Goal: Information Seeking & Learning: Learn about a topic

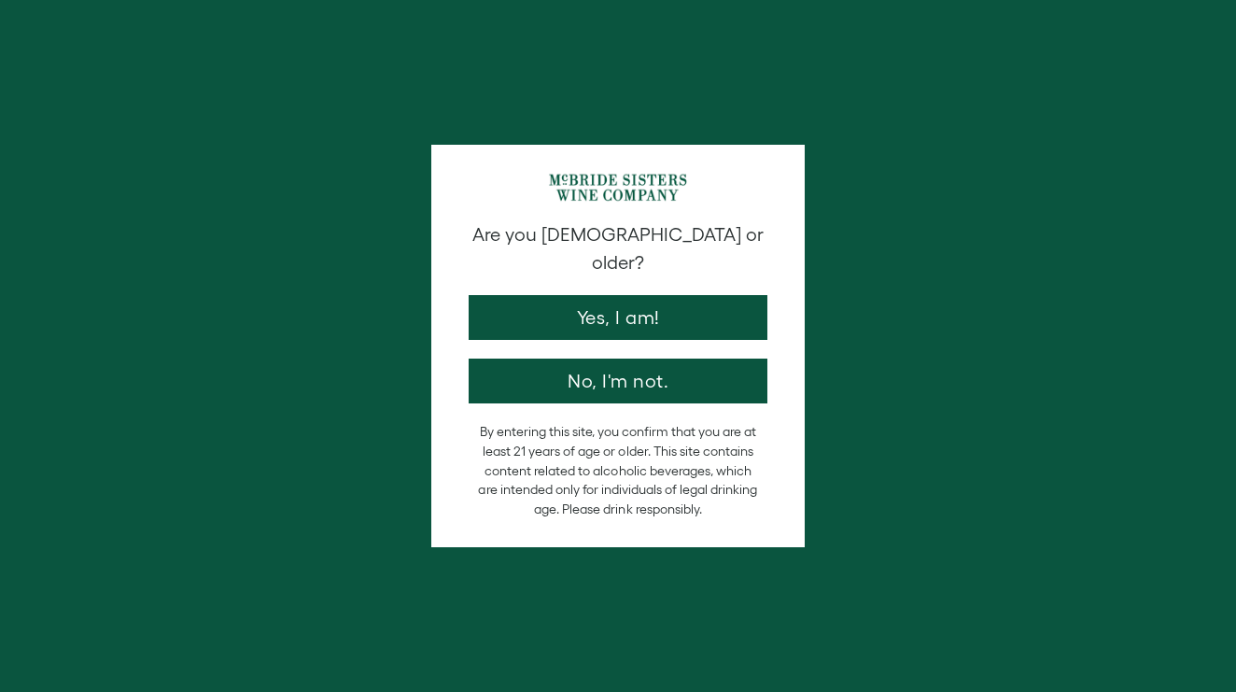
click at [608, 307] on button "Yes, I am!" at bounding box center [618, 317] width 299 height 45
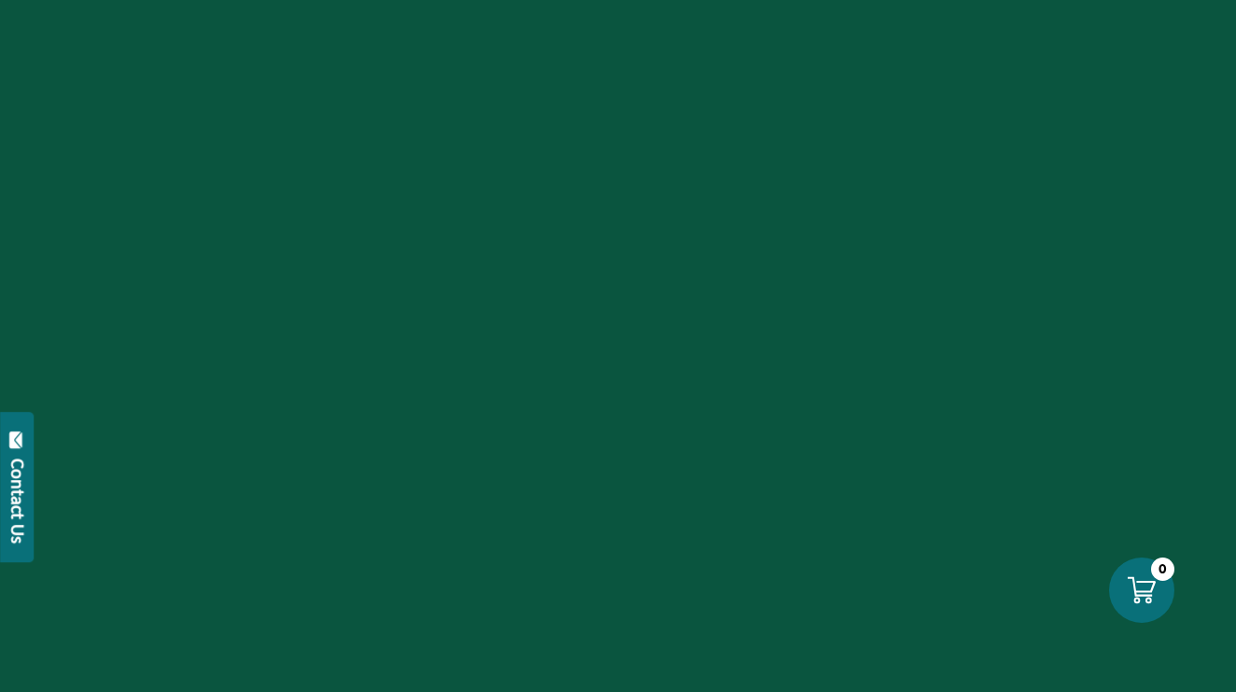
click at [592, 288] on div at bounding box center [618, 346] width 1236 height 692
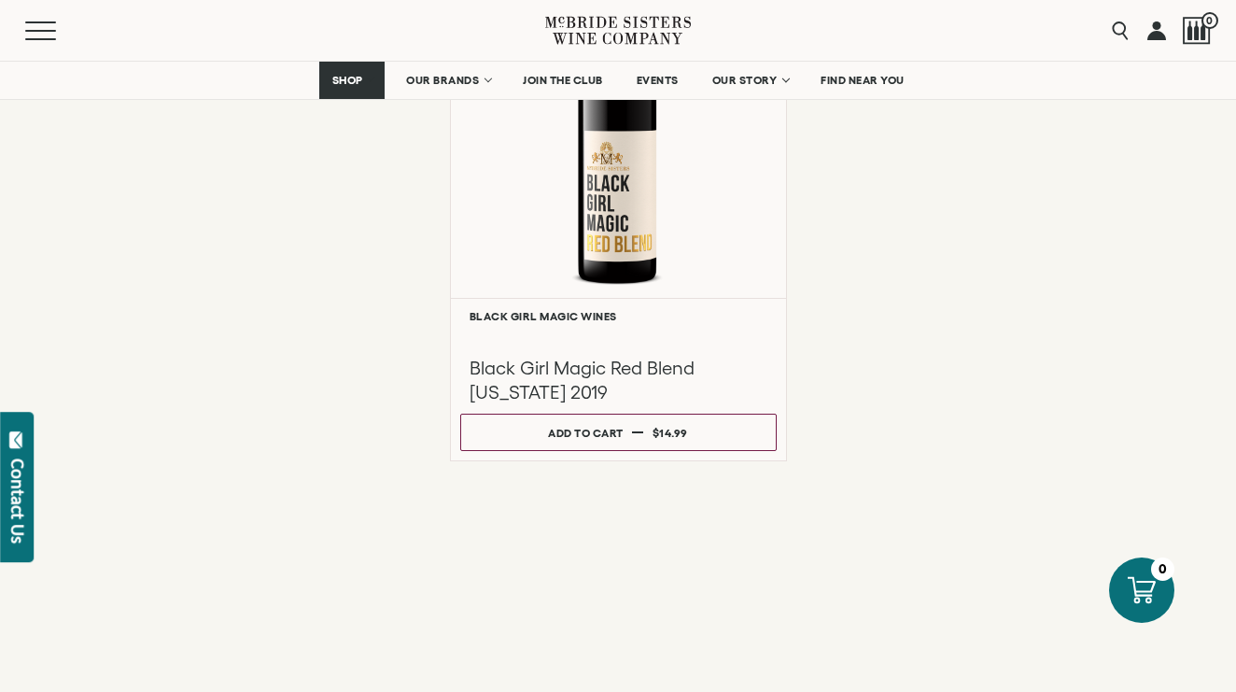
scroll to position [2071, 0]
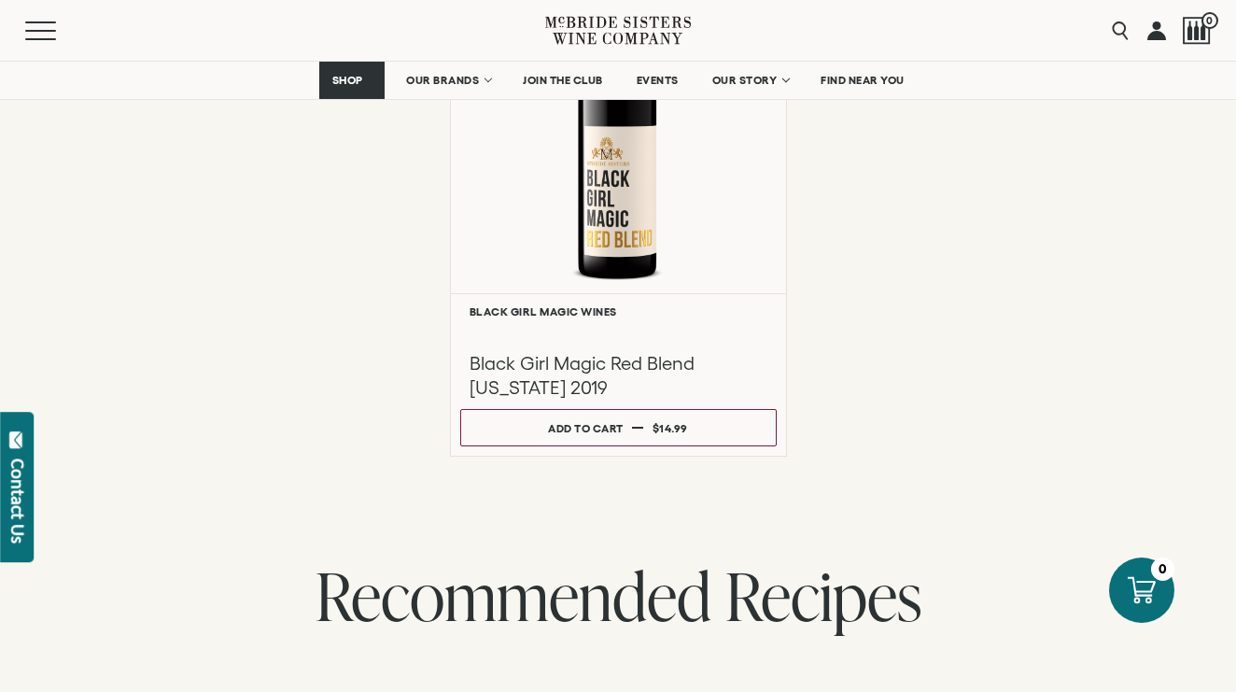
click at [1217, 172] on div "**********" at bounding box center [618, 193] width 1236 height 527
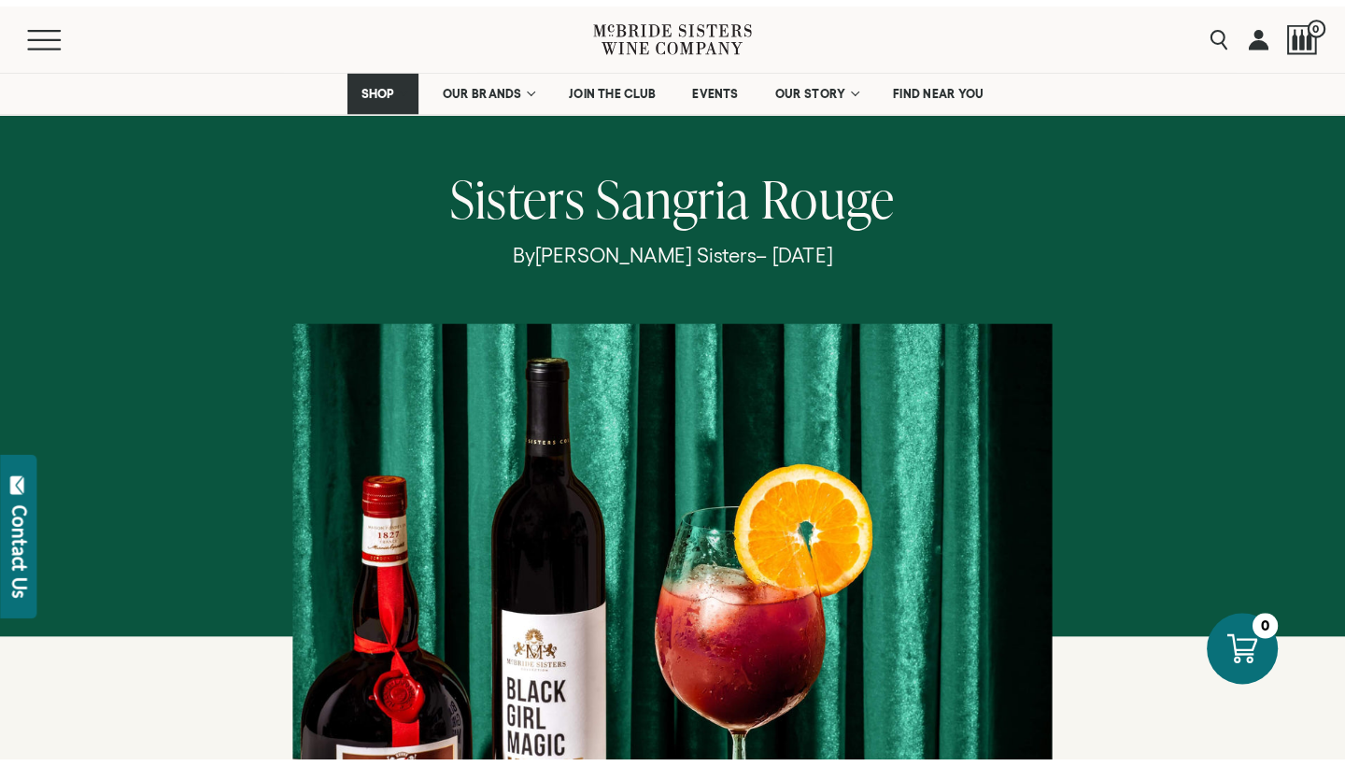
scroll to position [37, 0]
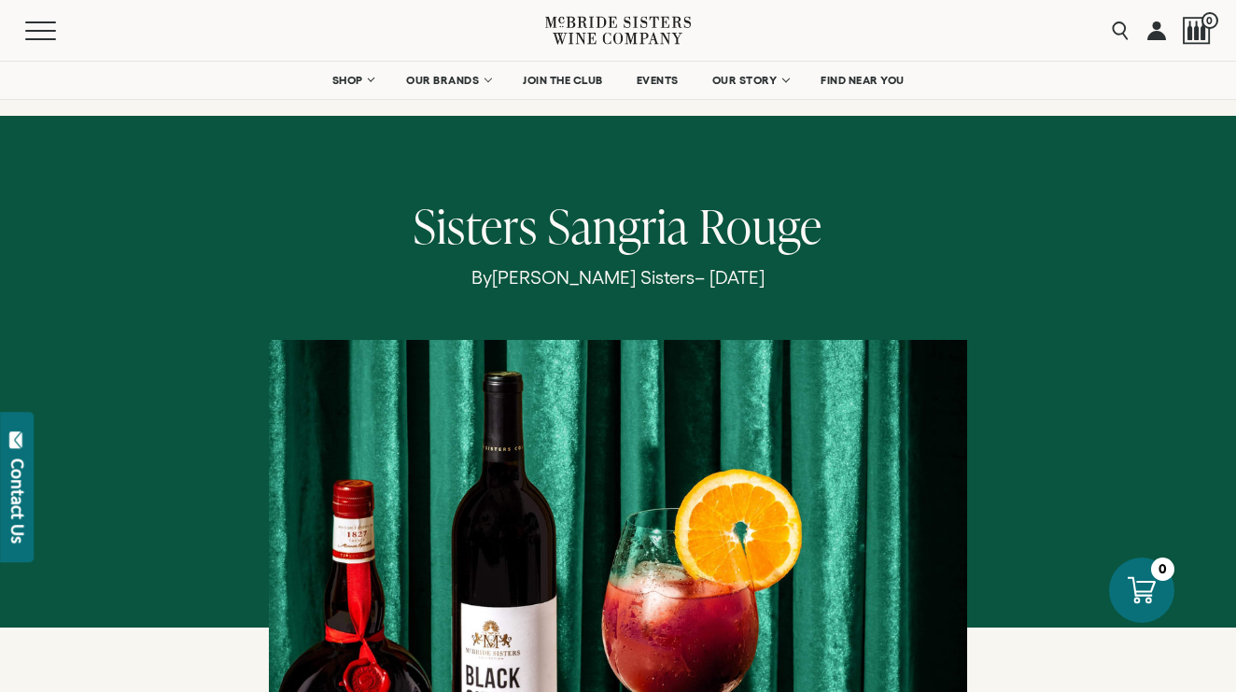
click at [693, 276] on p "By [PERSON_NAME] Sisters – [DATE]" at bounding box center [618, 277] width 1030 height 22
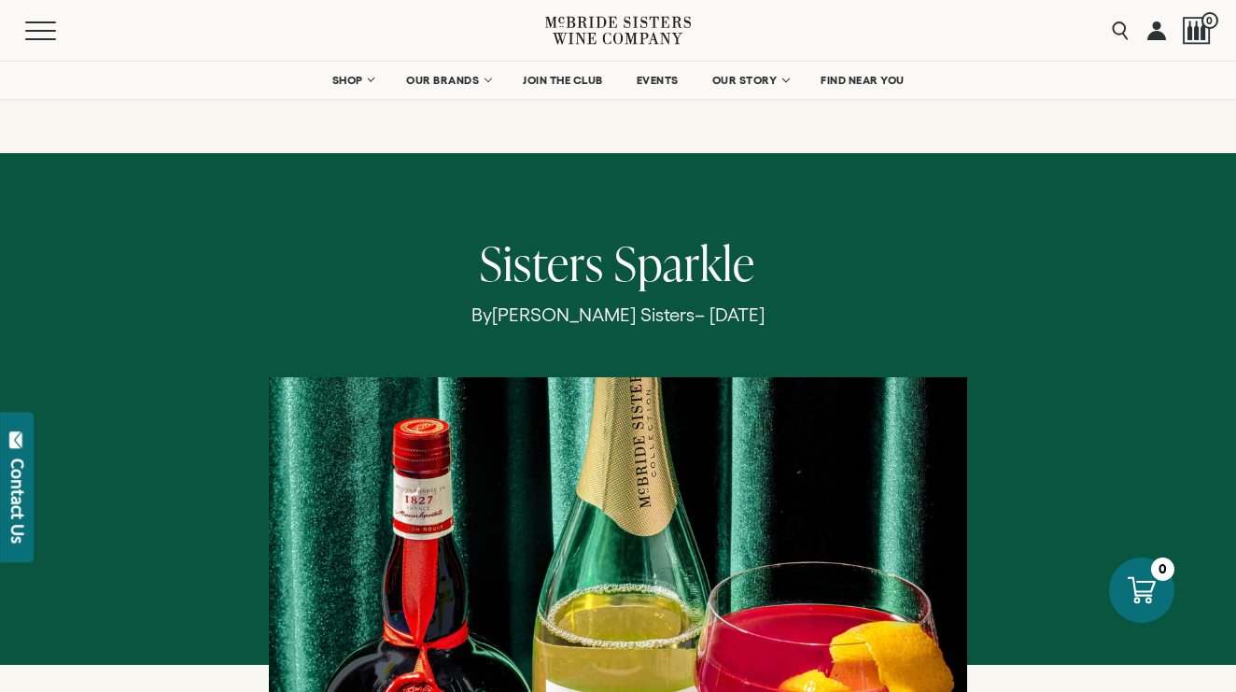
click at [584, 317] on span "[PERSON_NAME] Sisters" at bounding box center [593, 314] width 203 height 21
click at [705, 316] on p "By [PERSON_NAME] Sisters – [DATE]" at bounding box center [618, 314] width 1030 height 22
click at [520, 322] on span "[PERSON_NAME] Sisters" at bounding box center [593, 314] width 203 height 21
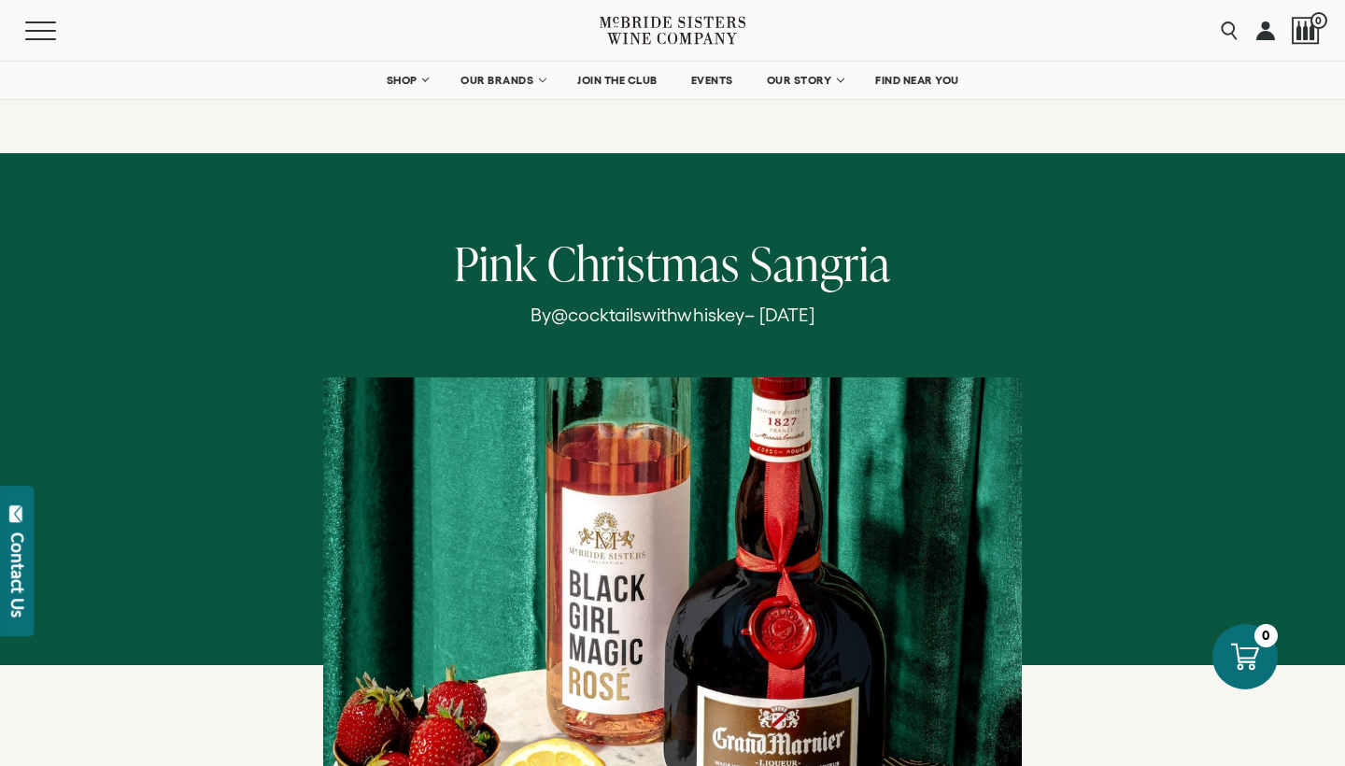
click at [677, 272] on span "Christmas" at bounding box center [643, 263] width 192 height 64
